Goal: Transaction & Acquisition: Purchase product/service

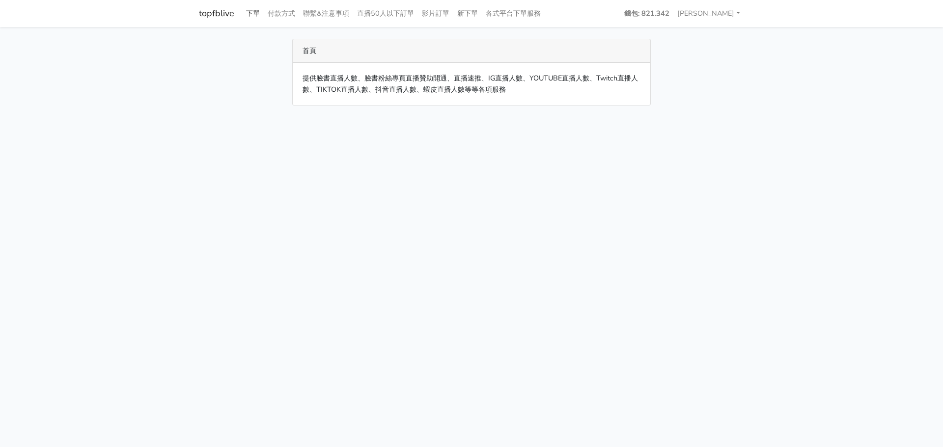
click at [248, 6] on link "下單" at bounding box center [253, 13] width 22 height 19
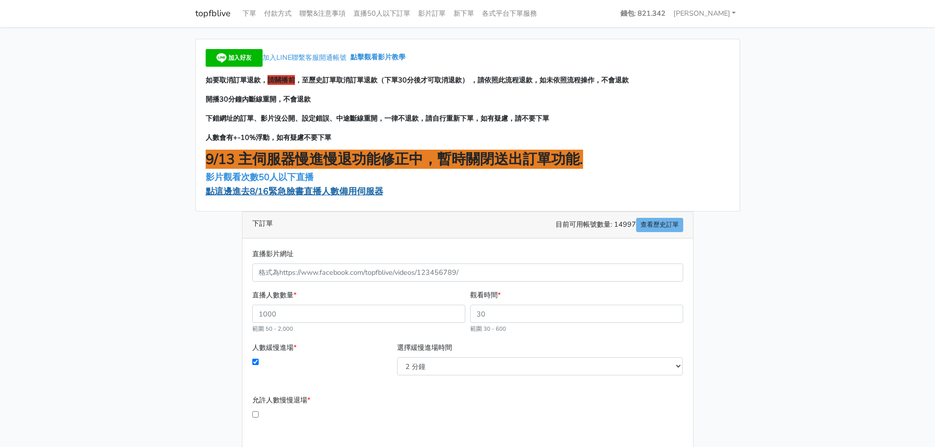
click at [279, 190] on span "點這邊進去8/16緊急臉書直播人數備用伺服器" at bounding box center [295, 192] width 178 height 12
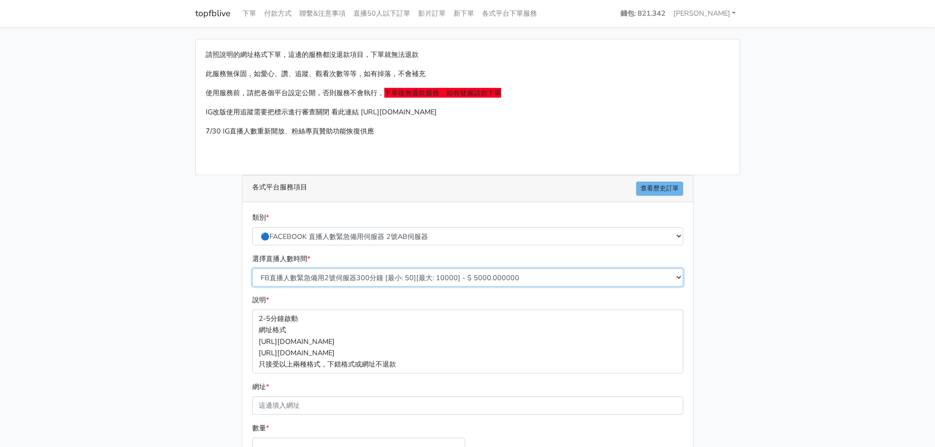
click at [372, 282] on select "FB直播人數緊急備用2號伺服器300分鐘 [最小: 50][最大: 10000] - $ 5000.000000 FB直播人數緊急備用2號伺服器60分鐘 [最…" at bounding box center [467, 278] width 431 height 18
select select "575"
click at [252, 269] on select "FB直播人數緊急備用2號伺服器300分鐘 [最小: 50][最大: 10000] - $ 5000.000000 FB直播人數緊急備用2號伺服器60分鐘 [最…" at bounding box center [467, 278] width 431 height 18
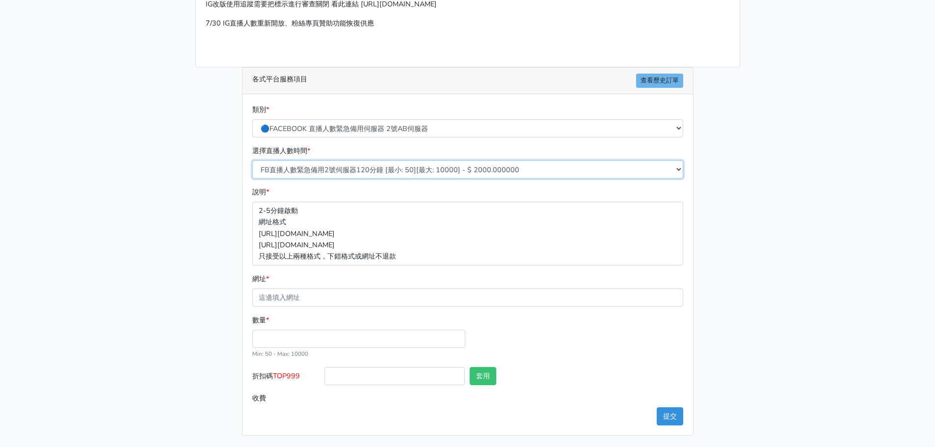
scroll to position [109, 0]
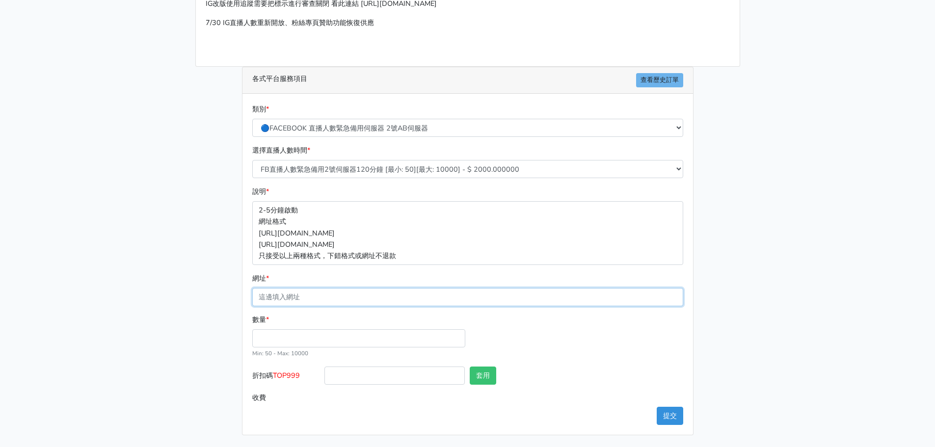
click at [329, 298] on input "網址 *" at bounding box center [467, 297] width 431 height 18
paste input "[URL][DOMAIN_NAME]"
type input "[URL][DOMAIN_NAME]"
click at [288, 336] on input "數量 *" at bounding box center [358, 338] width 213 height 18
type input "100"
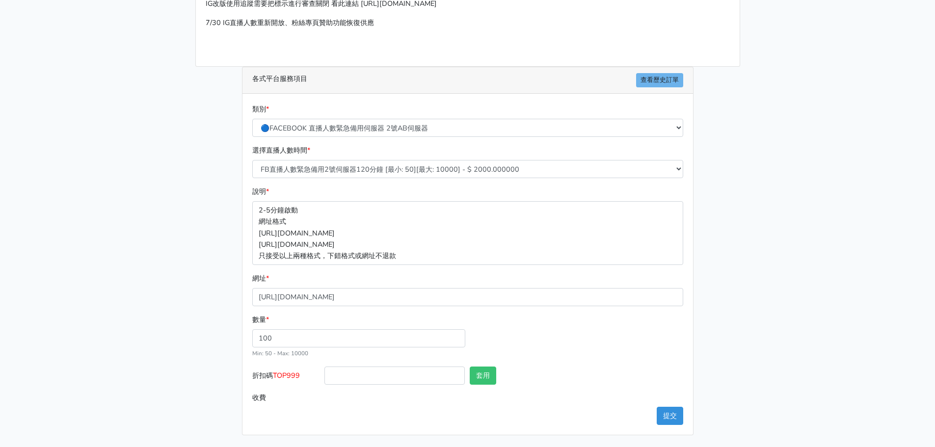
type input "200.000"
click at [290, 379] on span "TOP999" at bounding box center [286, 376] width 27 height 10
click at [325, 379] on input "折扣碼 TOP999" at bounding box center [395, 376] width 140 height 18
click at [290, 379] on span "TOP999" at bounding box center [286, 376] width 27 height 10
click at [325, 379] on input "折扣碼 TOP999" at bounding box center [395, 376] width 140 height 18
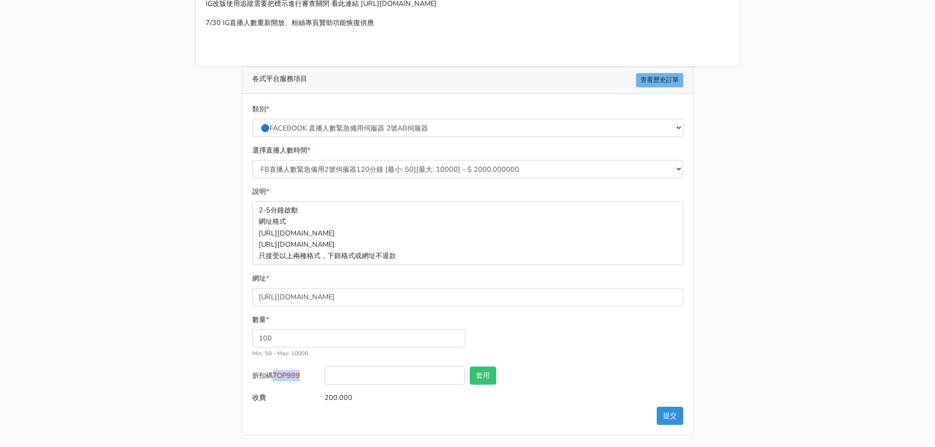
copy span "TOP999"
click at [370, 367] on input "折扣碼 TOP999" at bounding box center [395, 376] width 140 height 18
paste input "TOP999"
type input "TOP999"
click at [496, 371] on button "套用" at bounding box center [483, 376] width 27 height 18
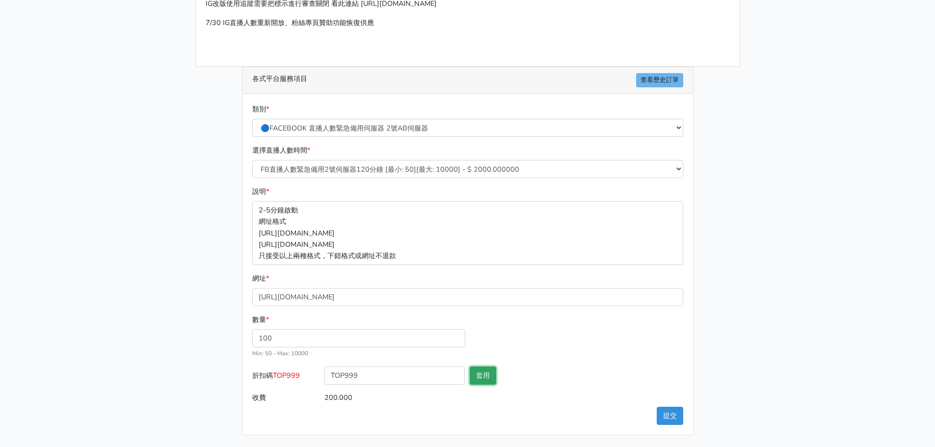
type input "套用失敗"
drag, startPoint x: 429, startPoint y: 379, endPoint x: 144, endPoint y: 364, distance: 285.1
click at [144, 364] on main "請照說明的網址格式下單，這邊的服務都沒退款項目，下單就無法退款 此服務無保固，如愛心、讚、追蹤、觀看次數等等，如有掉落，不會補充 使用服務前，請把各個平台設定…" at bounding box center [467, 183] width 935 height 529
click at [677, 413] on button "提交" at bounding box center [670, 416] width 27 height 18
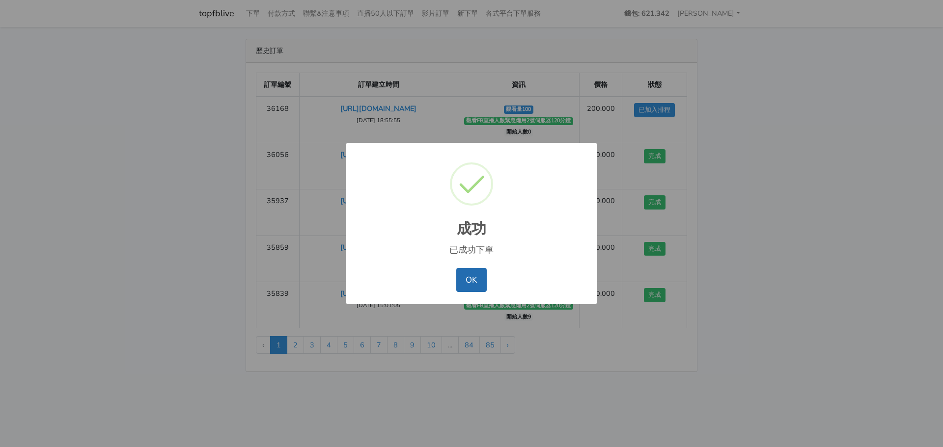
click at [481, 277] on button "OK" at bounding box center [471, 280] width 30 height 24
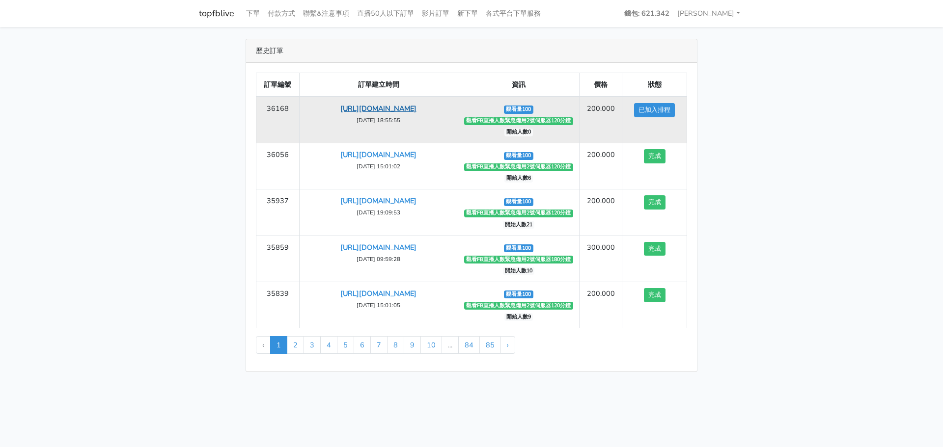
click at [390, 112] on link "https://www.facebook.com/TaipeiHopePlazaFarmersMarket/videos/1301800054215160" at bounding box center [378, 109] width 76 height 10
click at [416, 113] on link "https://www.facebook.com/TaipeiHopePlazaFarmersMarket/videos/1301800054215160" at bounding box center [378, 109] width 76 height 10
